Goal: Task Accomplishment & Management: Use online tool/utility

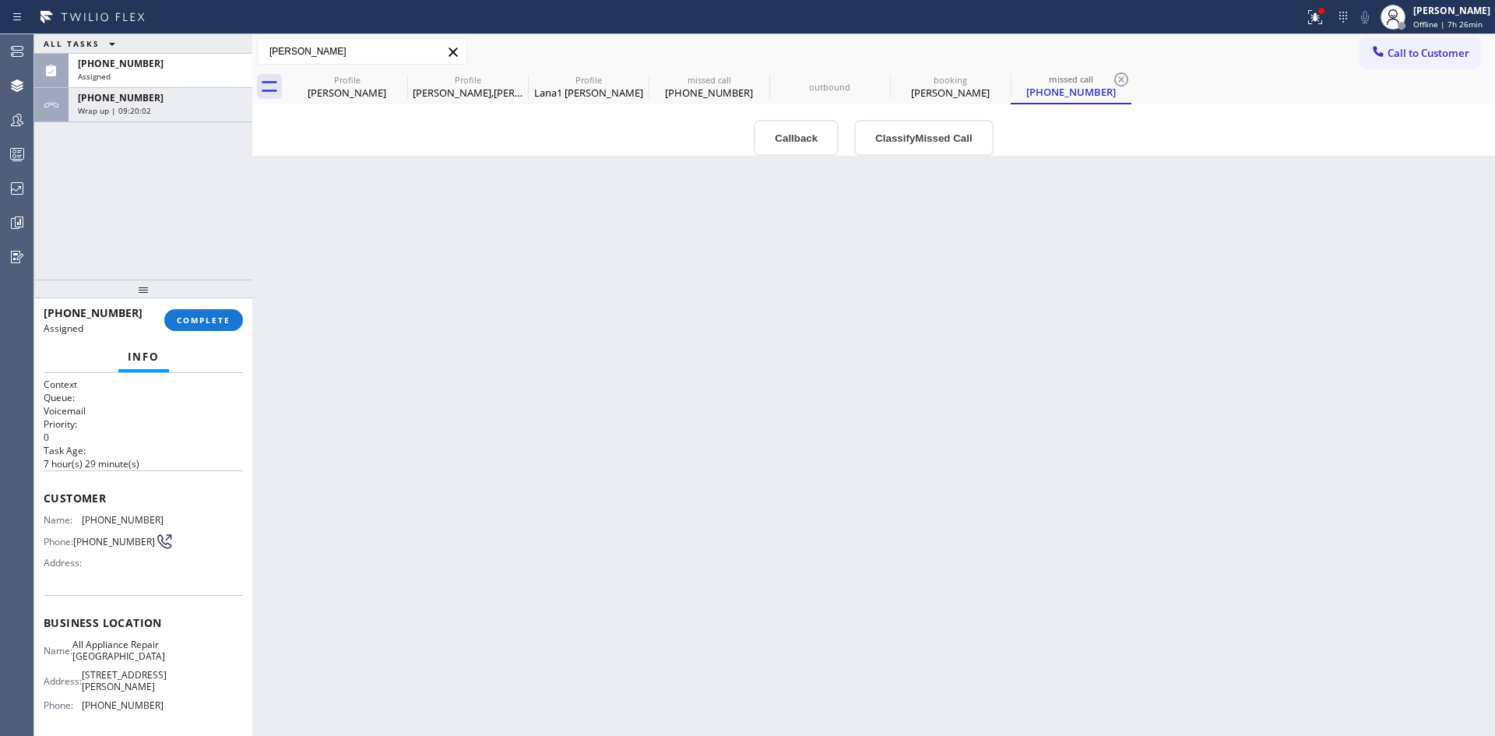
click at [537, 45] on div "[PERSON_NAME] Lana1 [PERSON_NAME] [PHONE_NUMBER] [PERSON_NAME][EMAIL_ADDRESS][D…" at bounding box center [873, 51] width 1243 height 27
click at [463, 93] on div "[PERSON_NAME],[PERSON_NAME]" at bounding box center [468, 93] width 118 height 14
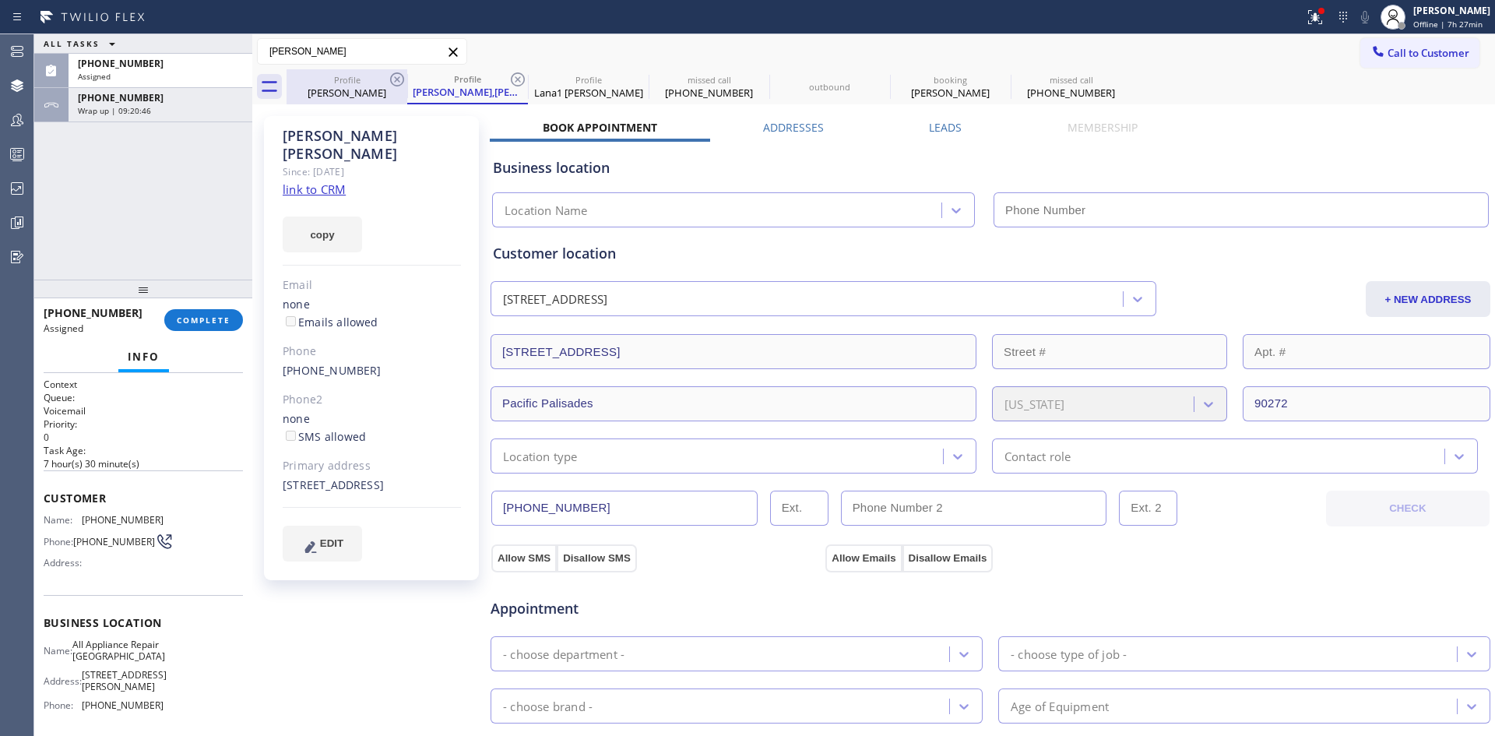
click at [340, 95] on div "[PERSON_NAME]" at bounding box center [347, 93] width 118 height 14
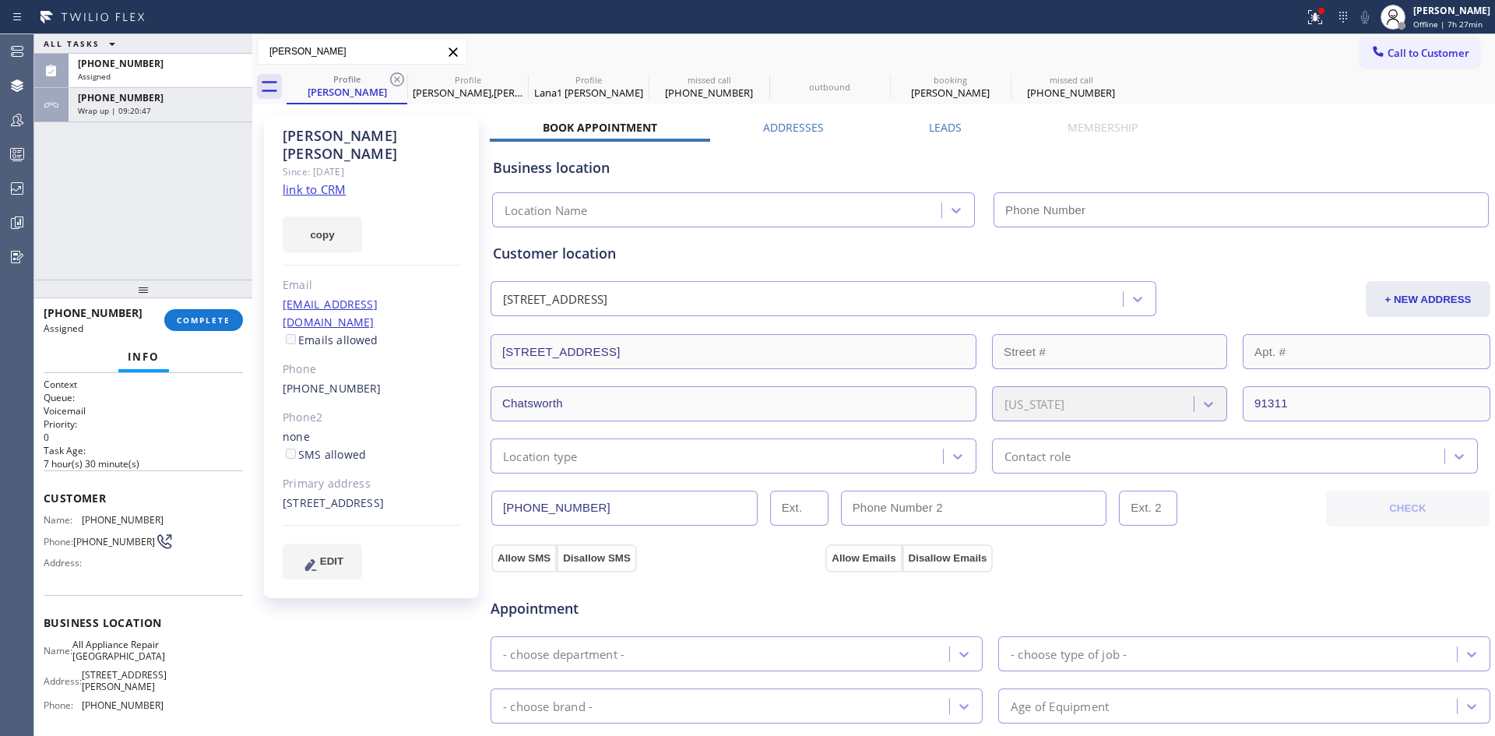
drag, startPoint x: 579, startPoint y: 82, endPoint x: 633, endPoint y: 172, distance: 105.1
click at [579, 81] on div "Profile" at bounding box center [589, 80] width 118 height 12
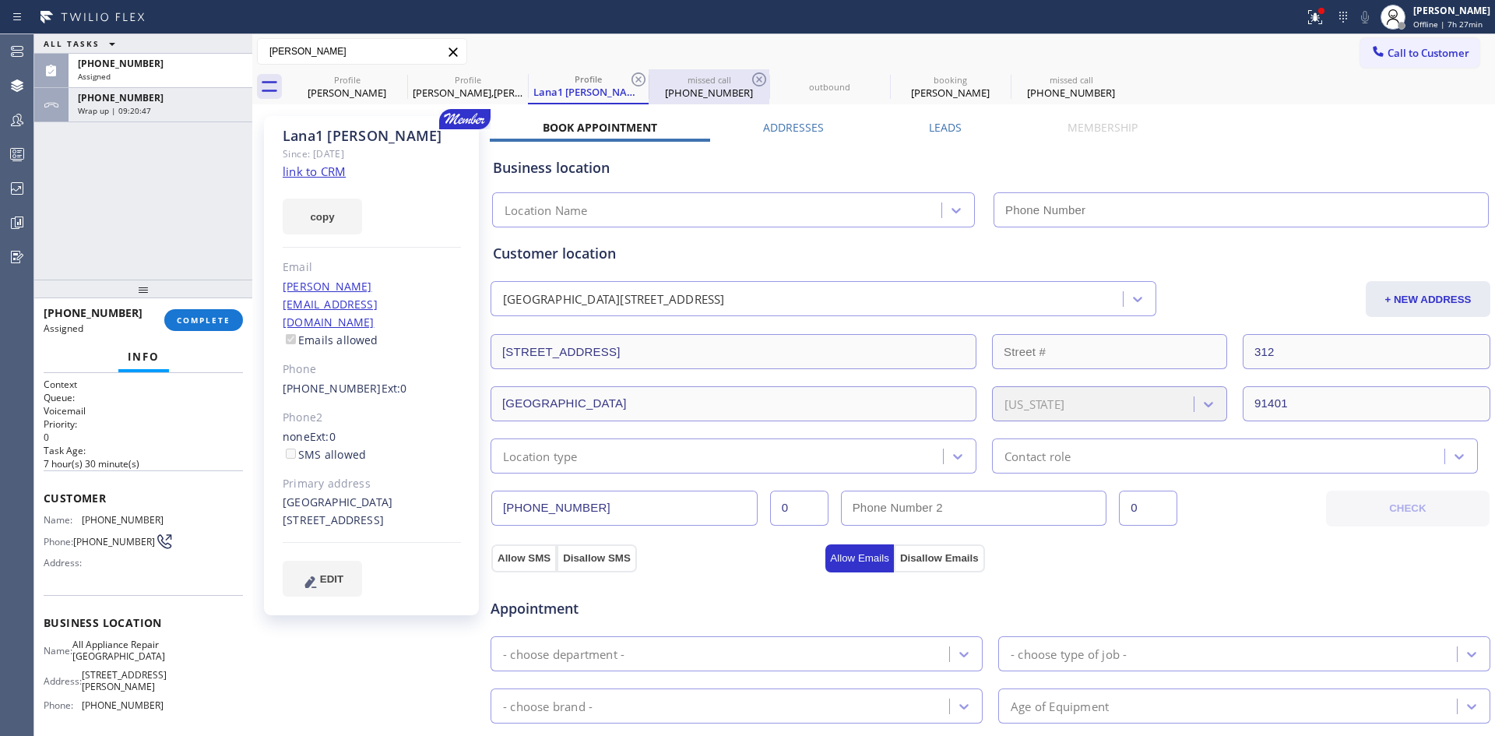
drag, startPoint x: 716, startPoint y: 76, endPoint x: 734, endPoint y: 101, distance: 30.9
click at [716, 75] on div "missed call" at bounding box center [709, 80] width 118 height 12
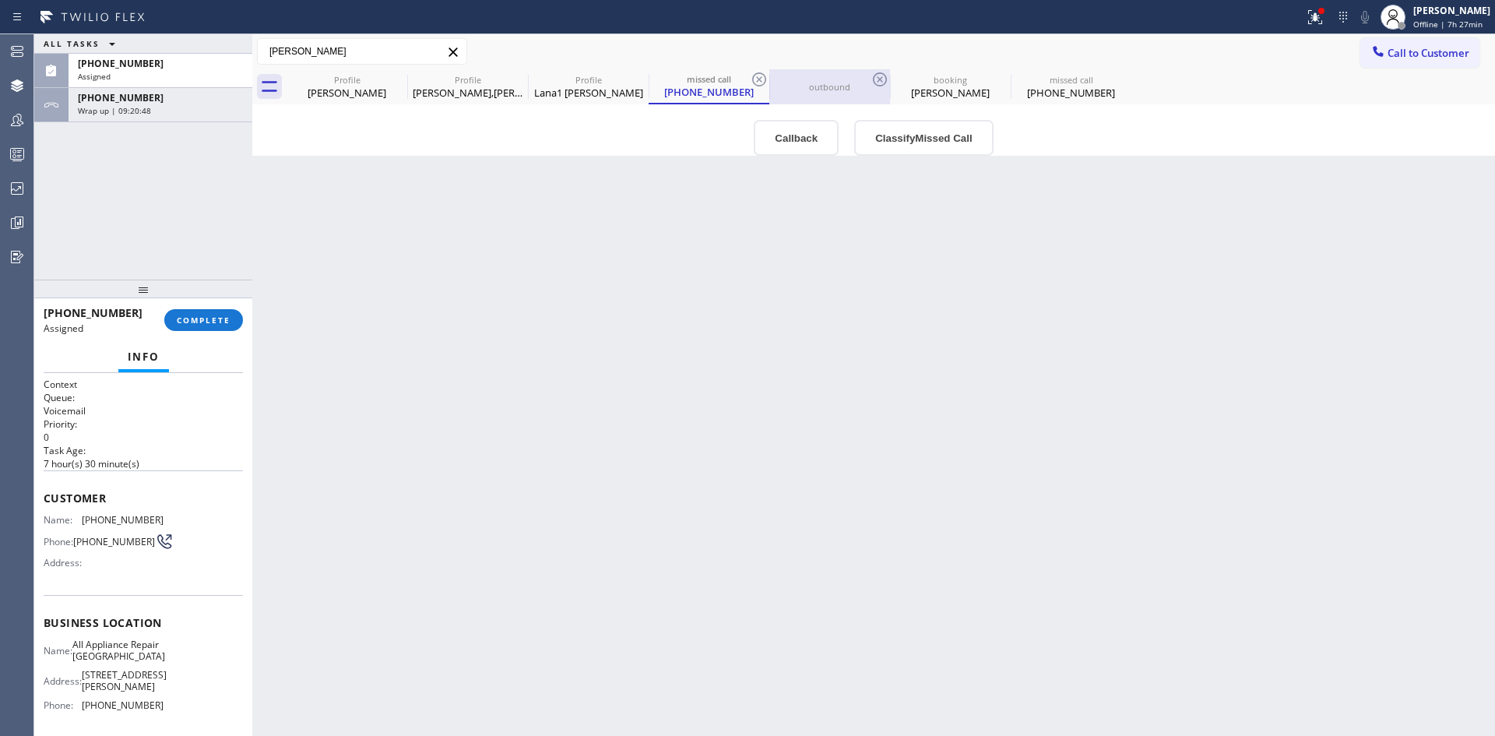
click at [822, 77] on div "outbound" at bounding box center [830, 86] width 118 height 35
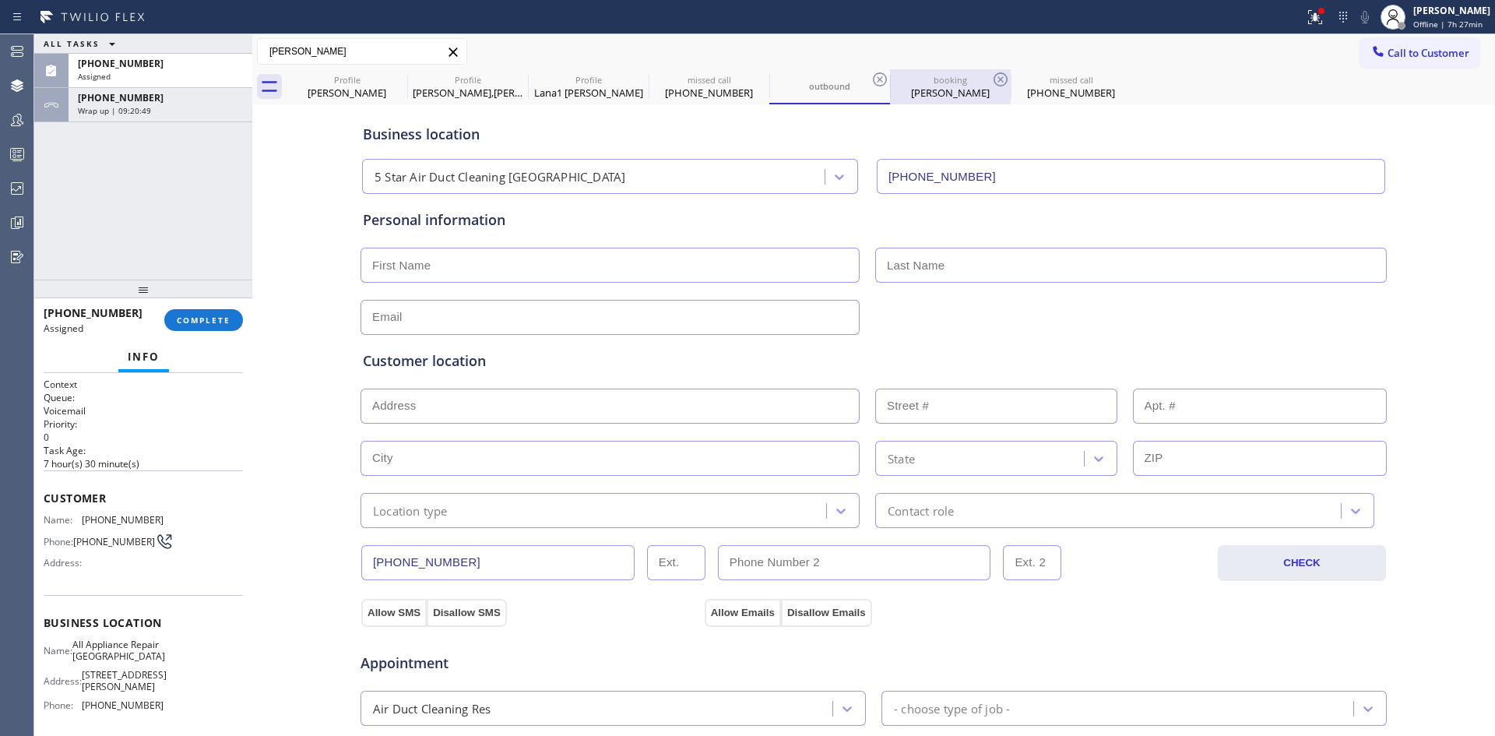
click at [928, 74] on div "booking" at bounding box center [951, 80] width 118 height 12
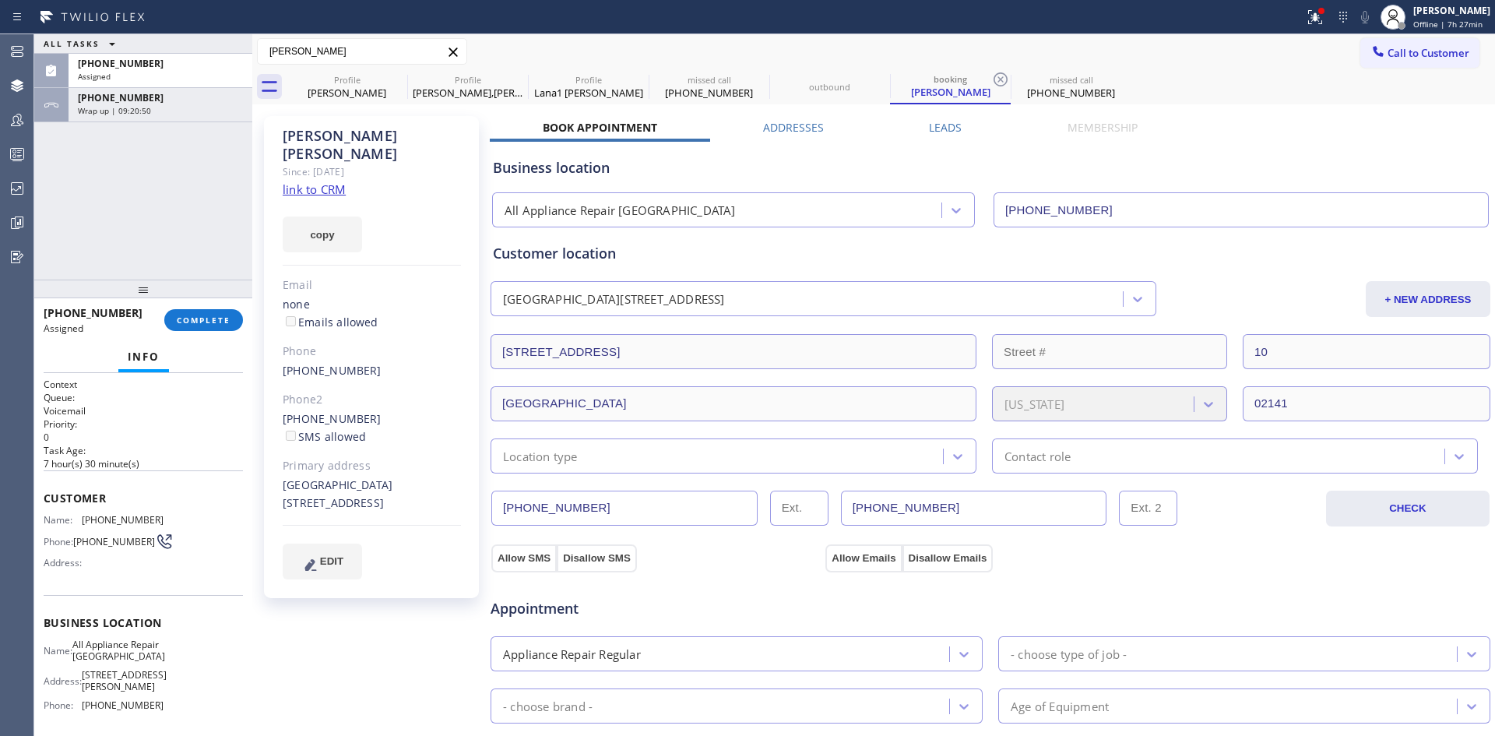
click at [1063, 72] on div "missed call [PHONE_NUMBER]" at bounding box center [1071, 86] width 118 height 35
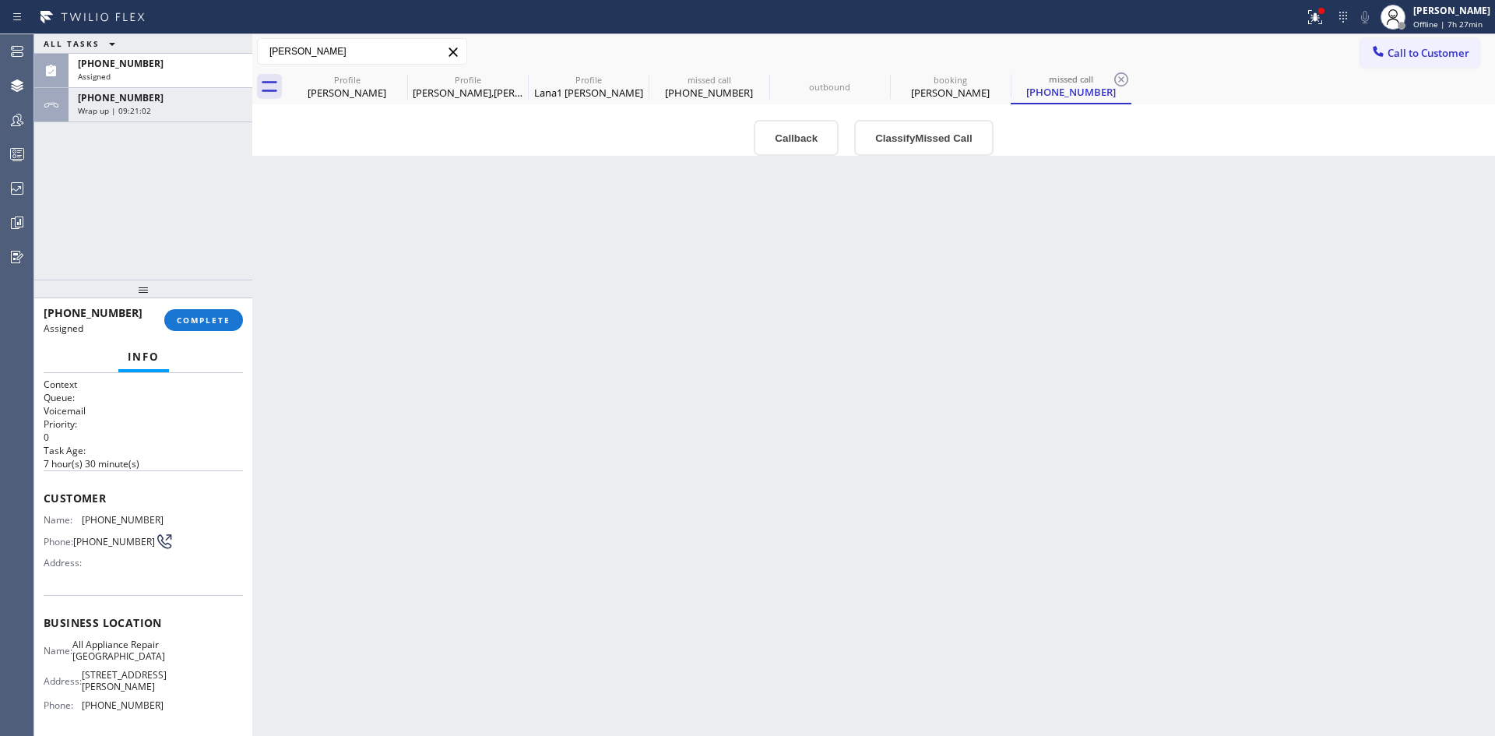
click at [755, 248] on div "Back to Dashboard Change Sender ID Customers Technicians Select a contact Outbo…" at bounding box center [873, 385] width 1243 height 702
click at [620, 287] on div "Back to Dashboard Change Sender ID Customers Technicians Select a contact Outbo…" at bounding box center [873, 385] width 1243 height 702
click at [681, 94] on div "[PHONE_NUMBER]" at bounding box center [709, 93] width 118 height 14
click at [575, 99] on div "Lana1 [PERSON_NAME]" at bounding box center [589, 93] width 118 height 14
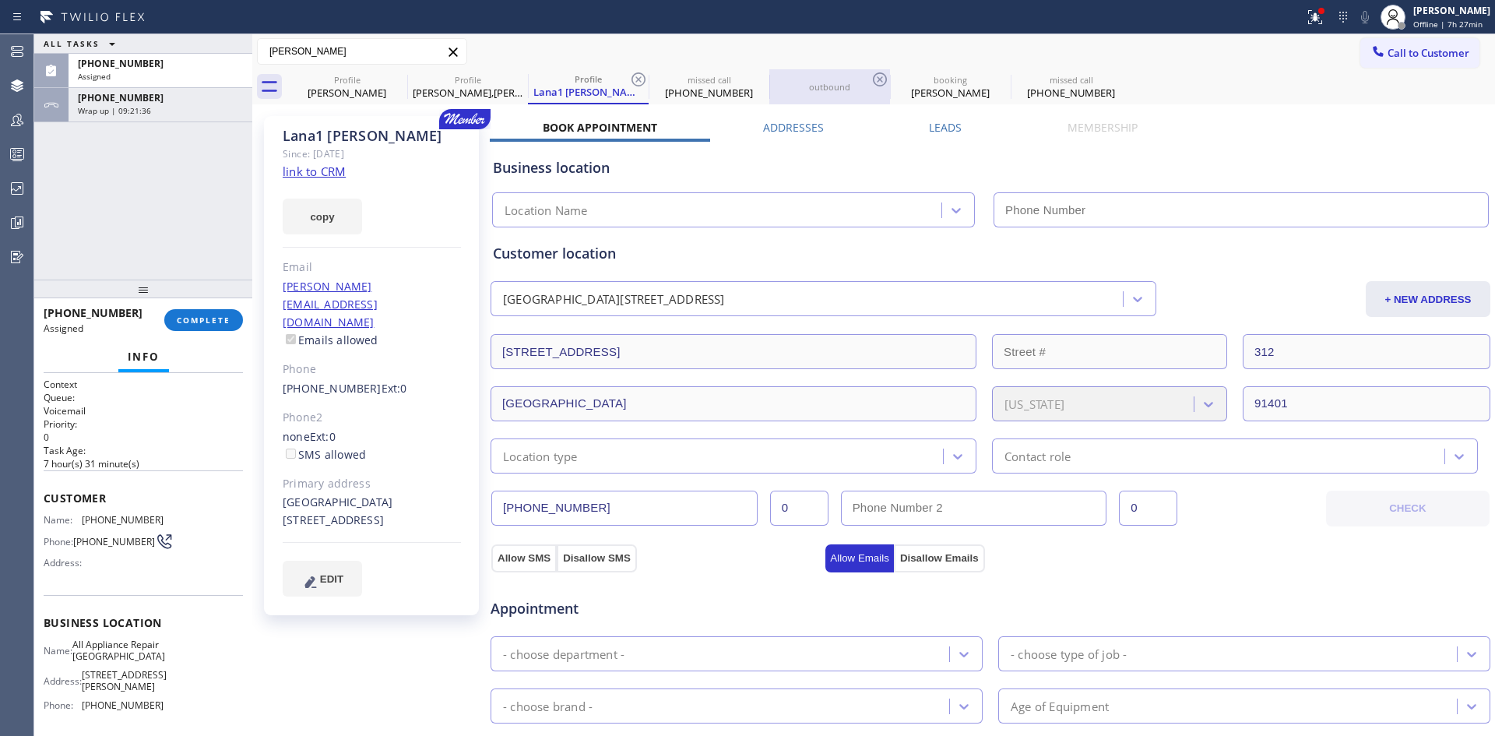
click at [813, 79] on div "outbound" at bounding box center [830, 86] width 118 height 35
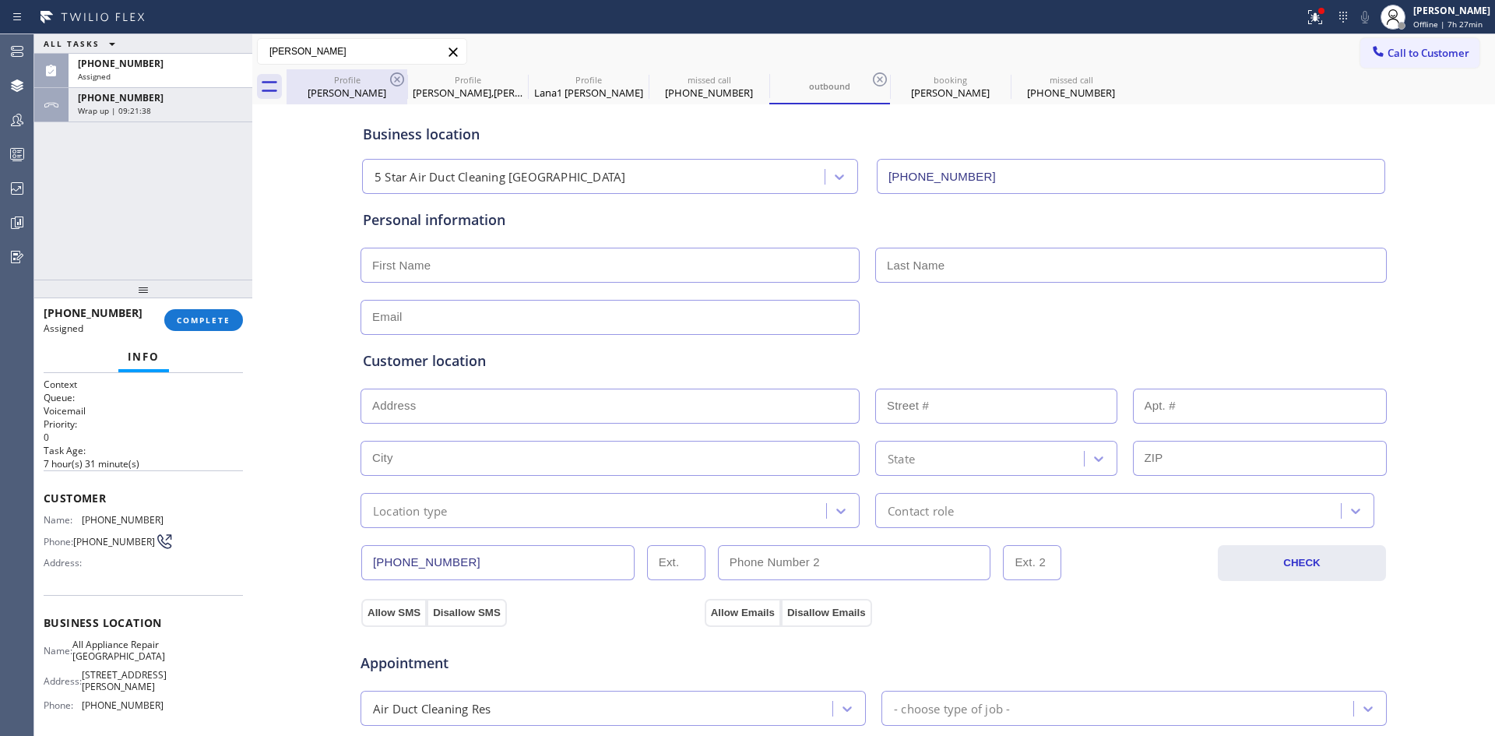
click at [340, 99] on div "[PERSON_NAME]" at bounding box center [347, 93] width 118 height 14
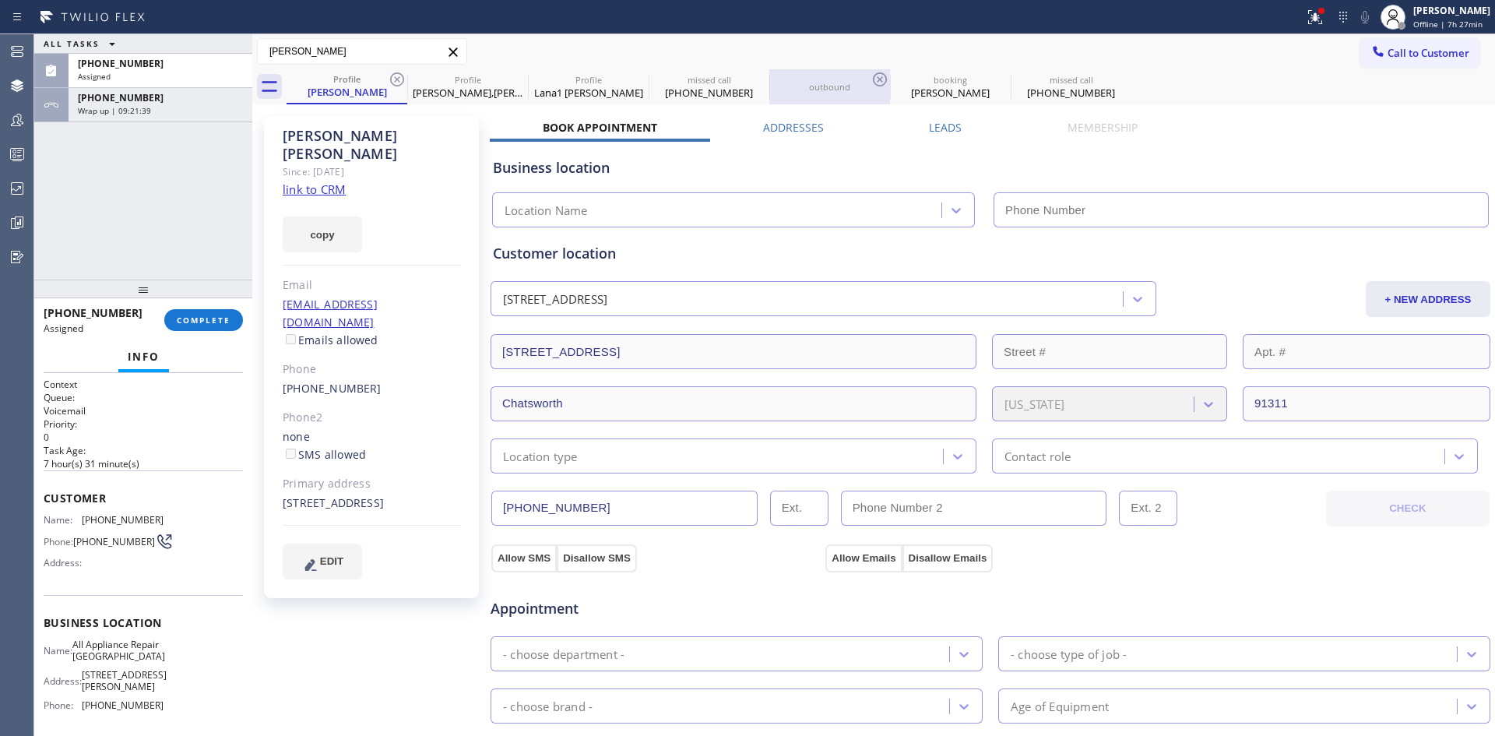
click at [808, 100] on div "outbound" at bounding box center [830, 86] width 118 height 35
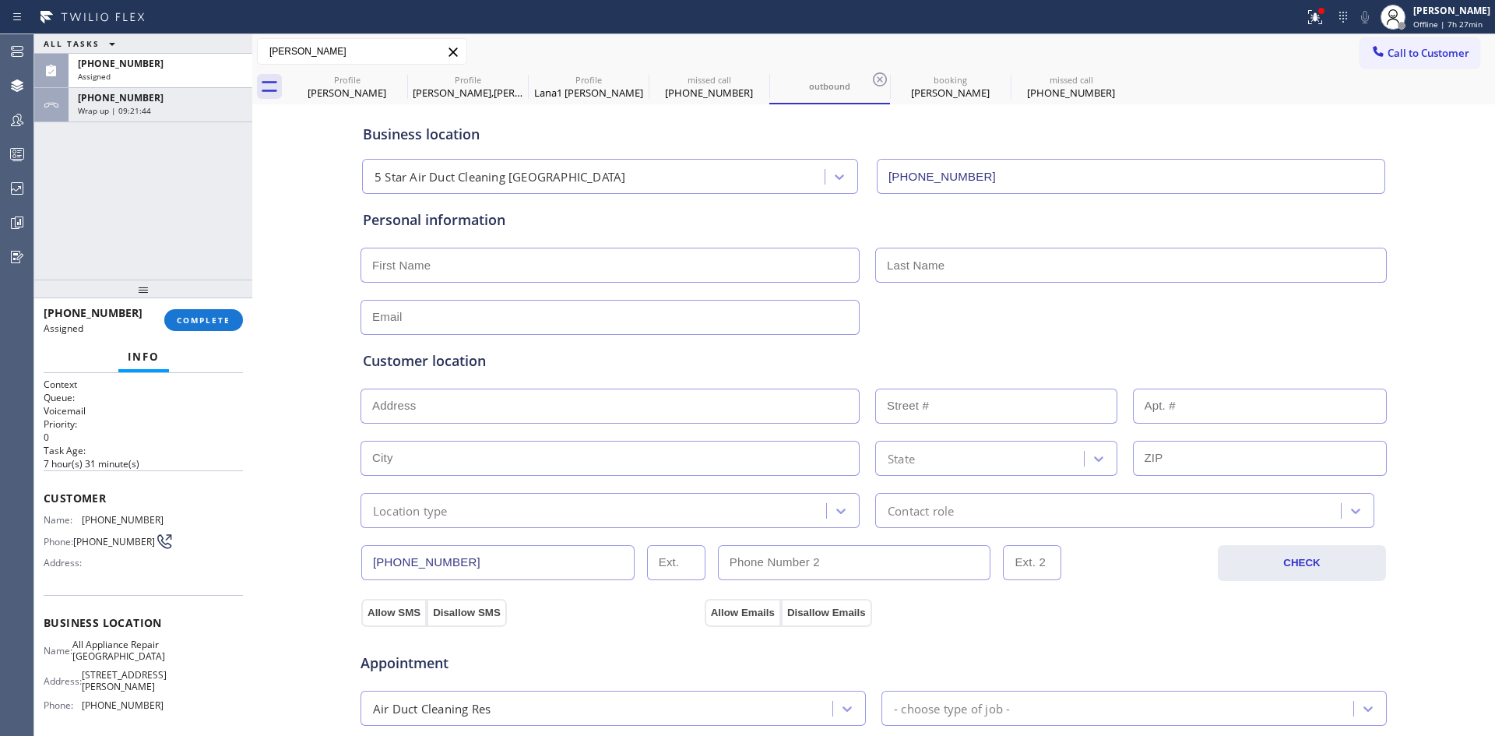
click at [789, 55] on div "[PERSON_NAME] Lana1 [PERSON_NAME] [PHONE_NUMBER] [PERSON_NAME][EMAIL_ADDRESS][D…" at bounding box center [873, 51] width 1243 height 27
